Goal: Task Accomplishment & Management: Manage account settings

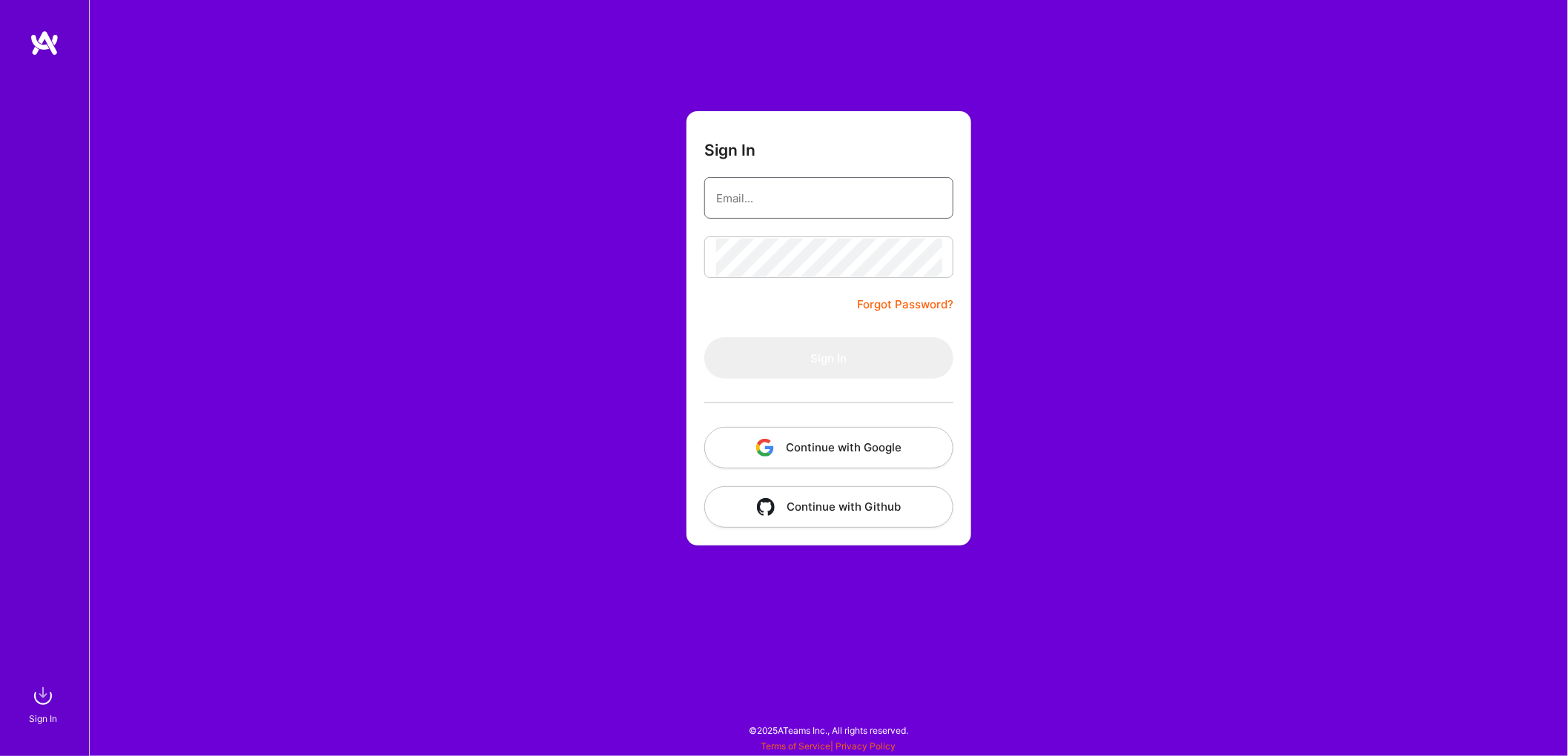
click at [763, 199] on input "email" at bounding box center [828, 198] width 225 height 38
type input "[EMAIL_ADDRESS][DOMAIN_NAME]"
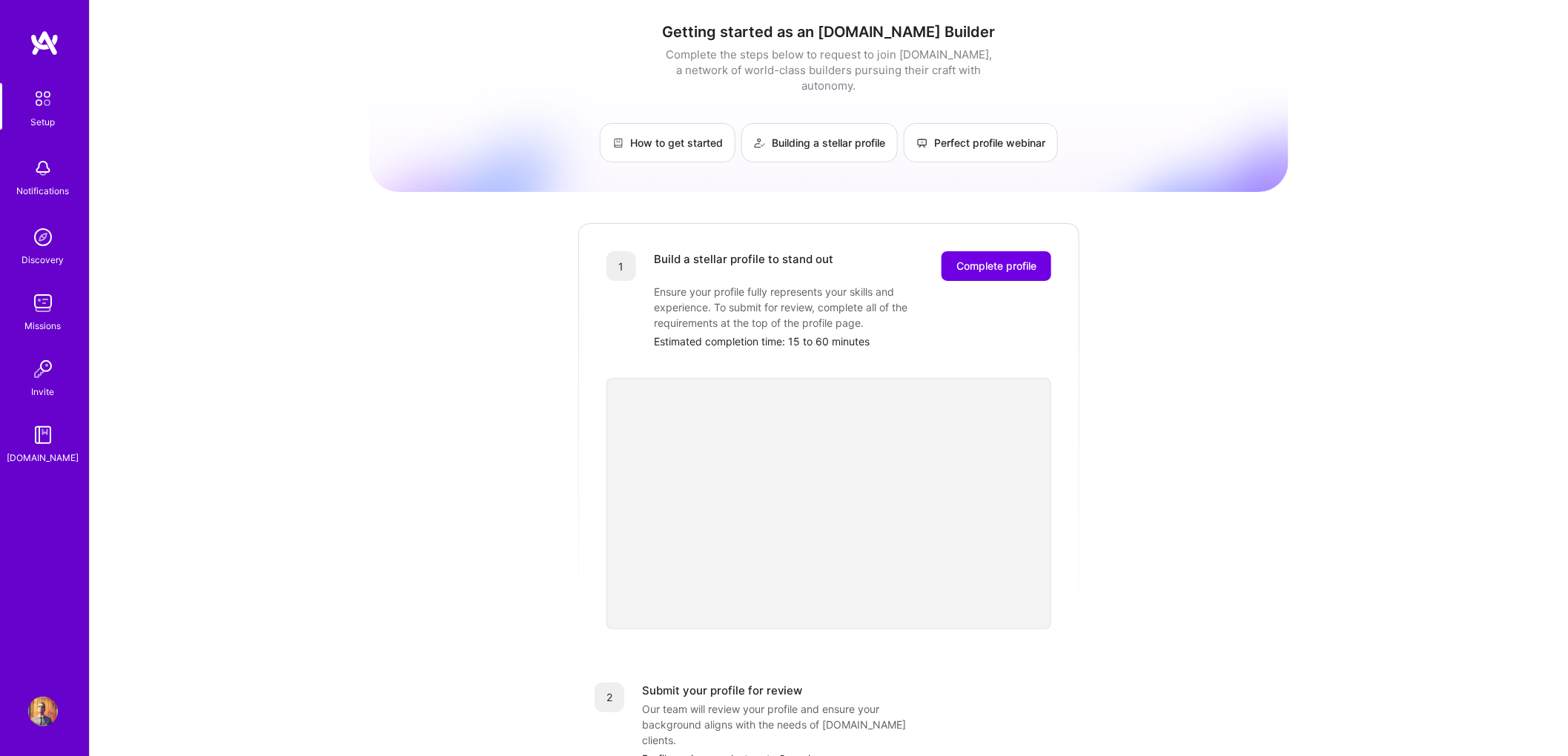
click at [40, 714] on img at bounding box center [43, 711] width 30 height 30
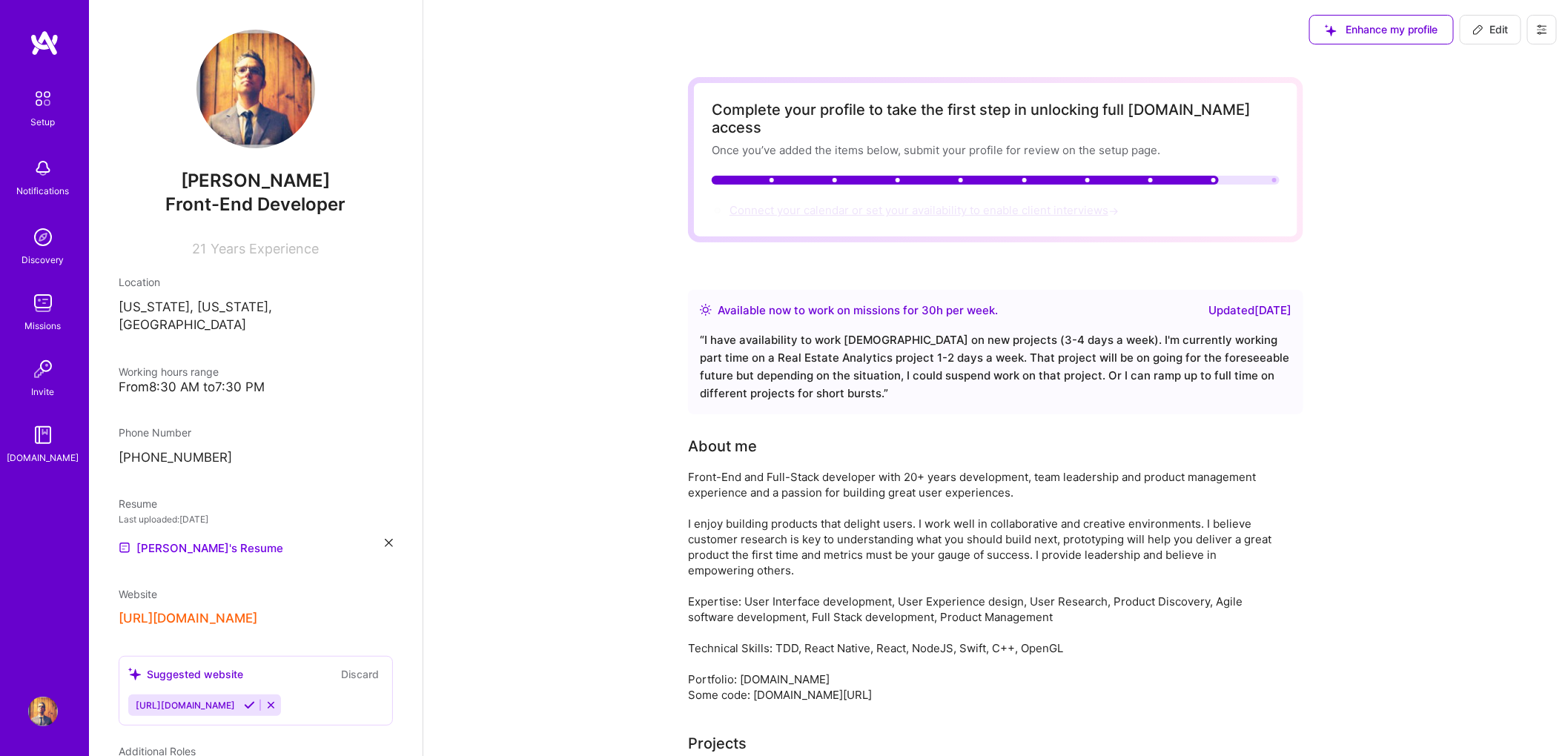
click at [987, 203] on span "Connect your calendar or set your availability to enable client interviews →" at bounding box center [926, 210] width 393 height 14
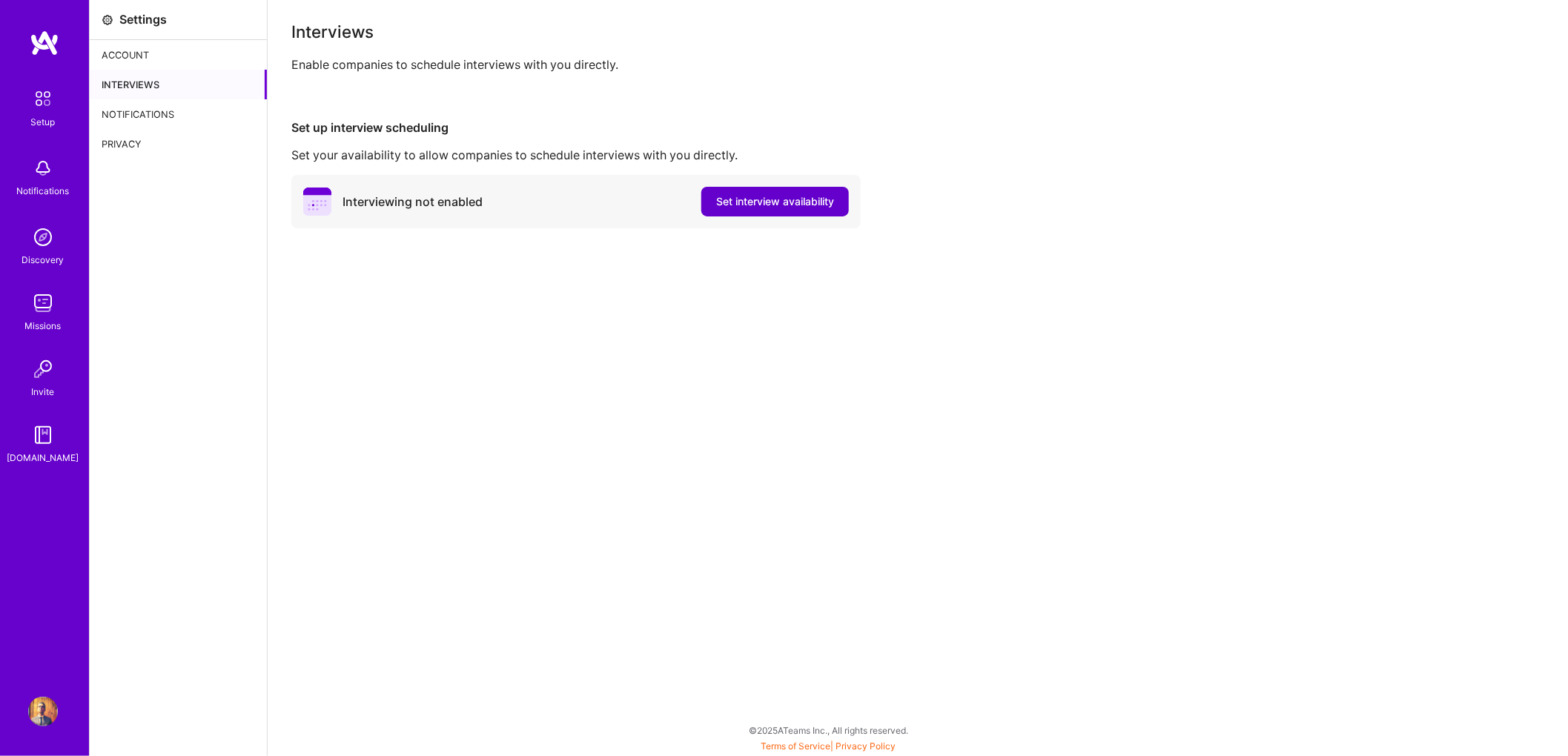
click at [773, 204] on span "Set interview availability" at bounding box center [775, 201] width 118 height 15
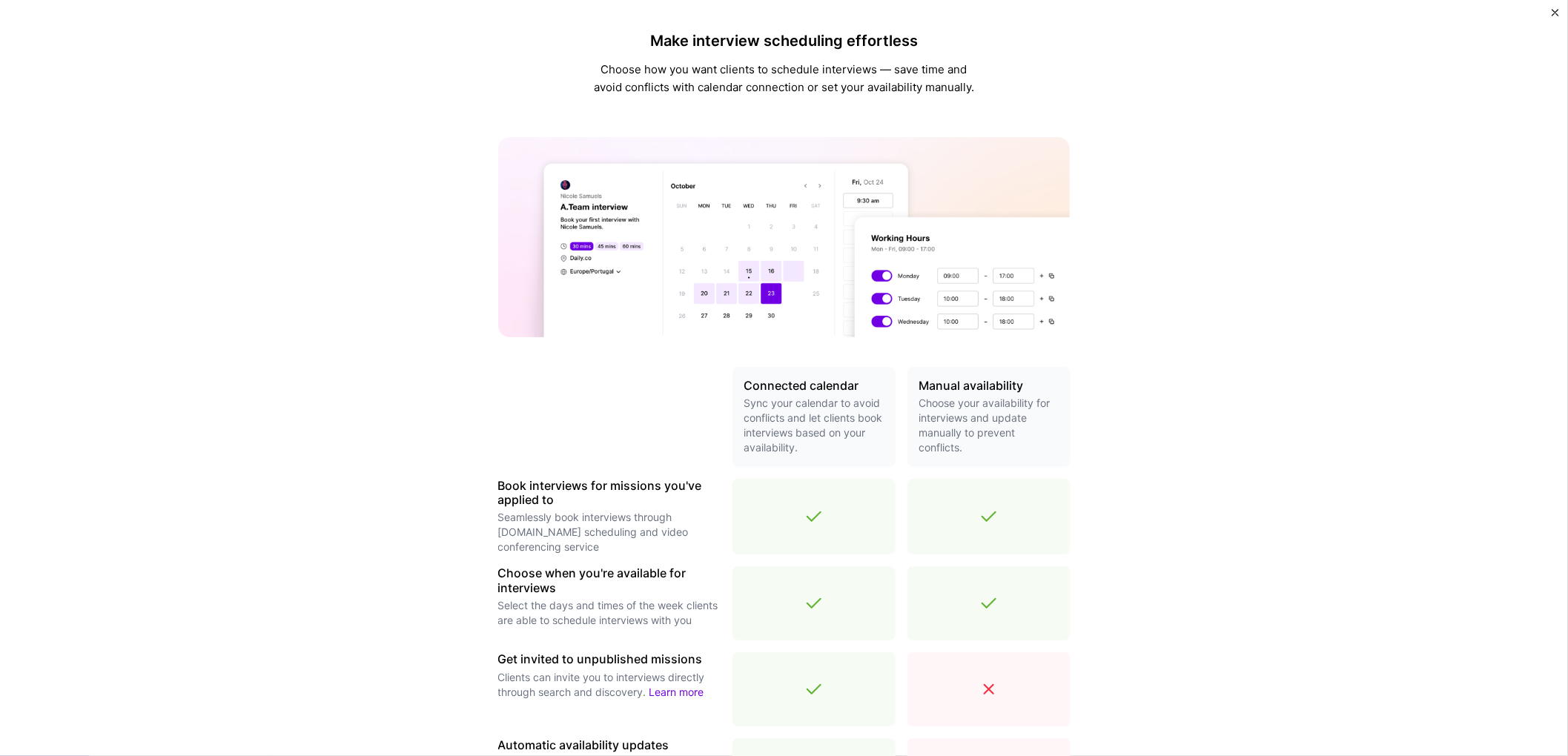
scroll to position [282, 0]
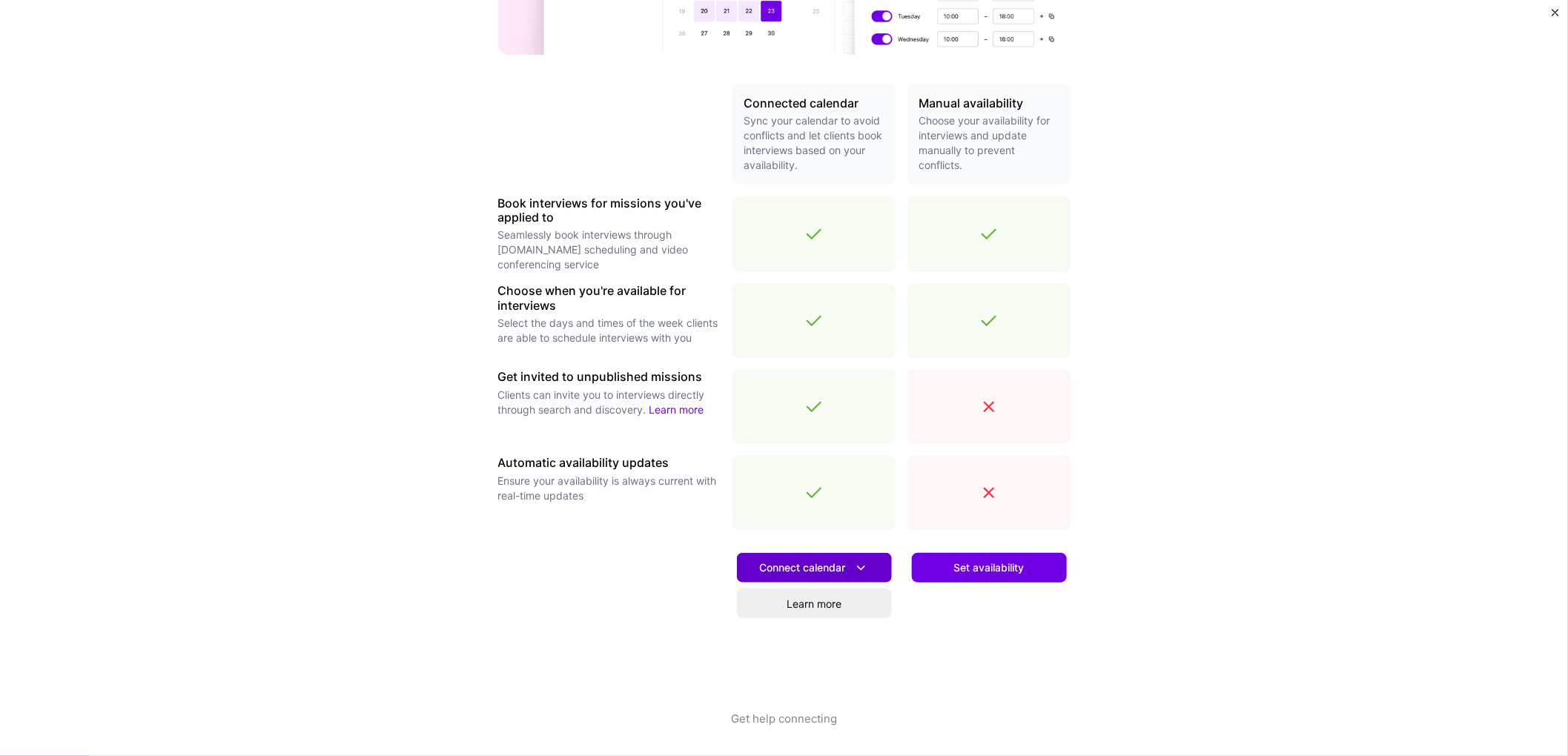
click at [842, 562] on span "Connect calendar" at bounding box center [814, 568] width 109 height 16
click at [798, 613] on button "Google calendar" at bounding box center [795, 610] width 193 height 39
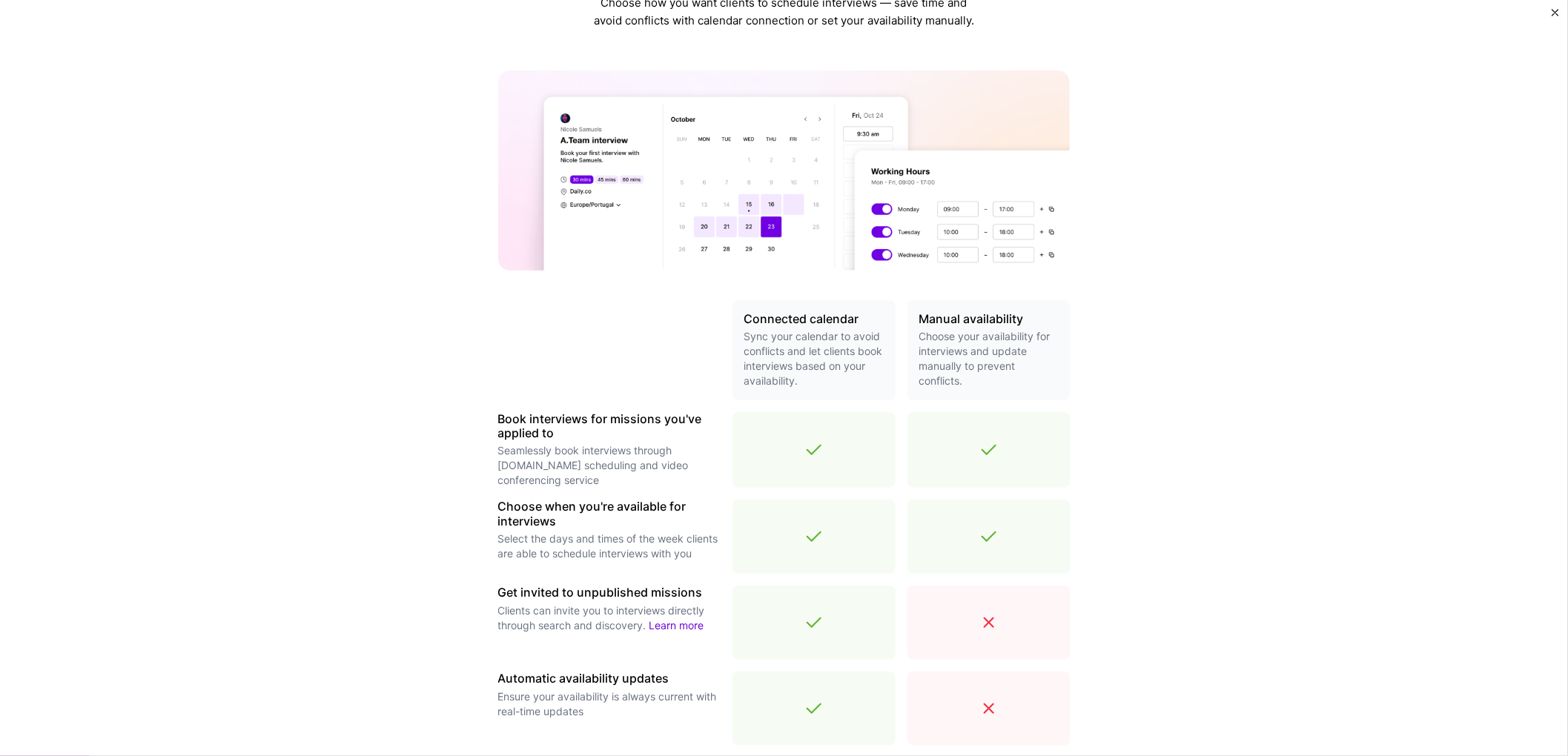
scroll to position [0, 0]
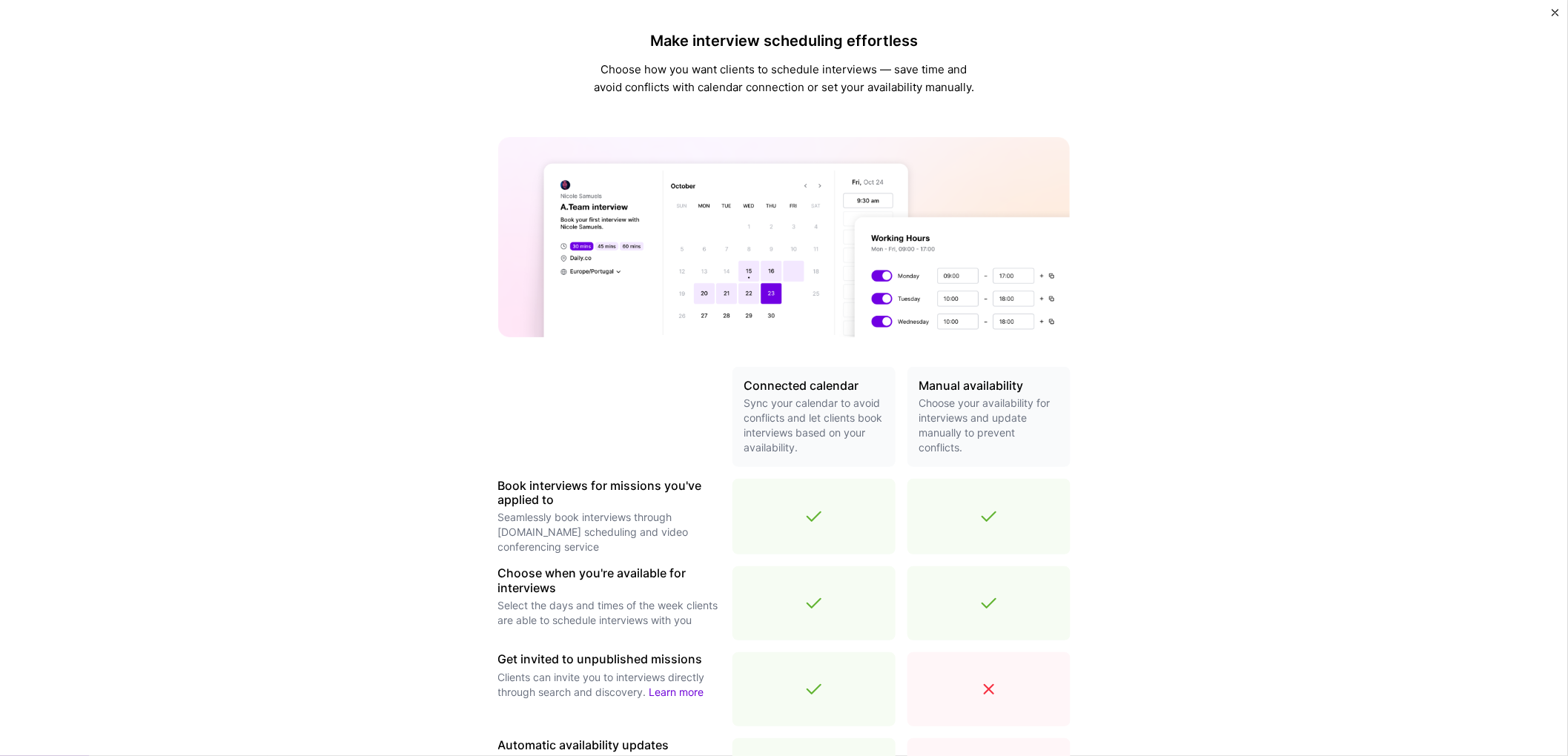
click at [1552, 13] on img "Close" at bounding box center [1555, 13] width 7 height 7
